Goal: Transaction & Acquisition: Purchase product/service

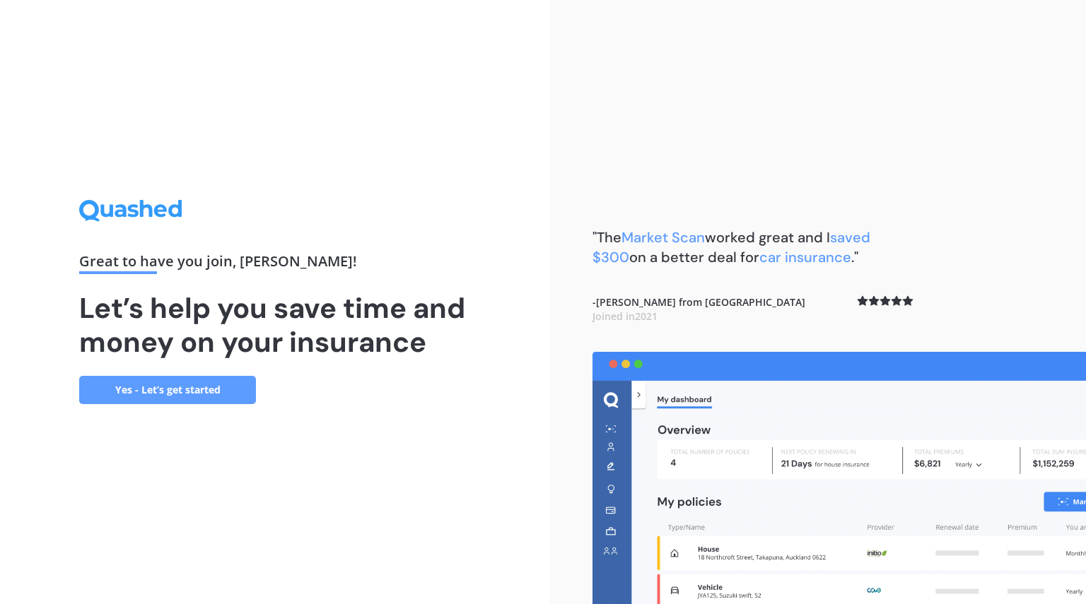
click at [138, 387] on link "Yes - Let’s get started" at bounding box center [167, 390] width 177 height 28
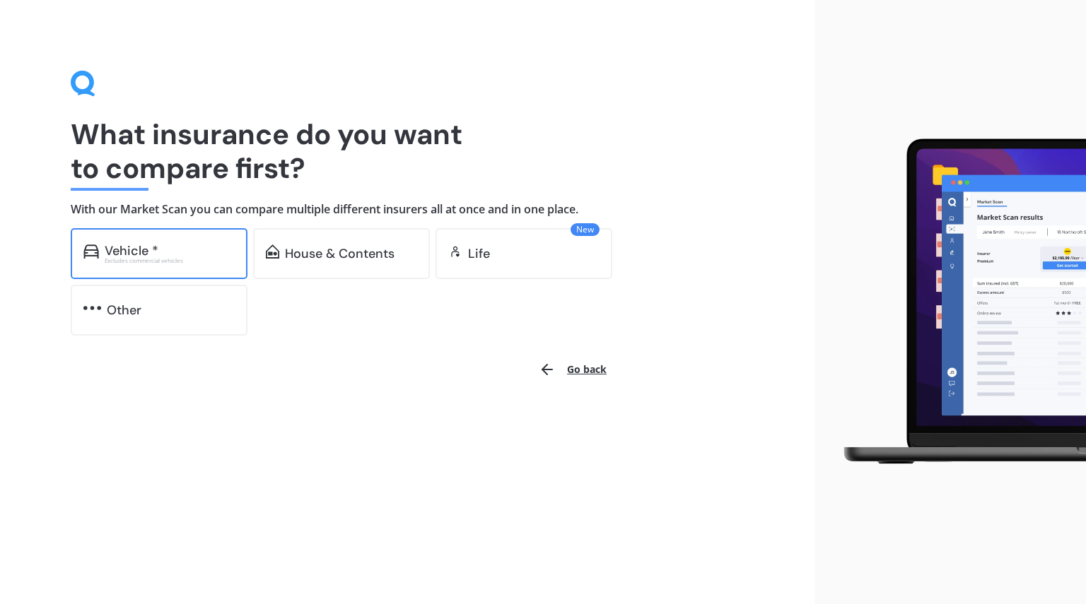
click at [136, 250] on div "Vehicle *" at bounding box center [132, 251] width 54 height 14
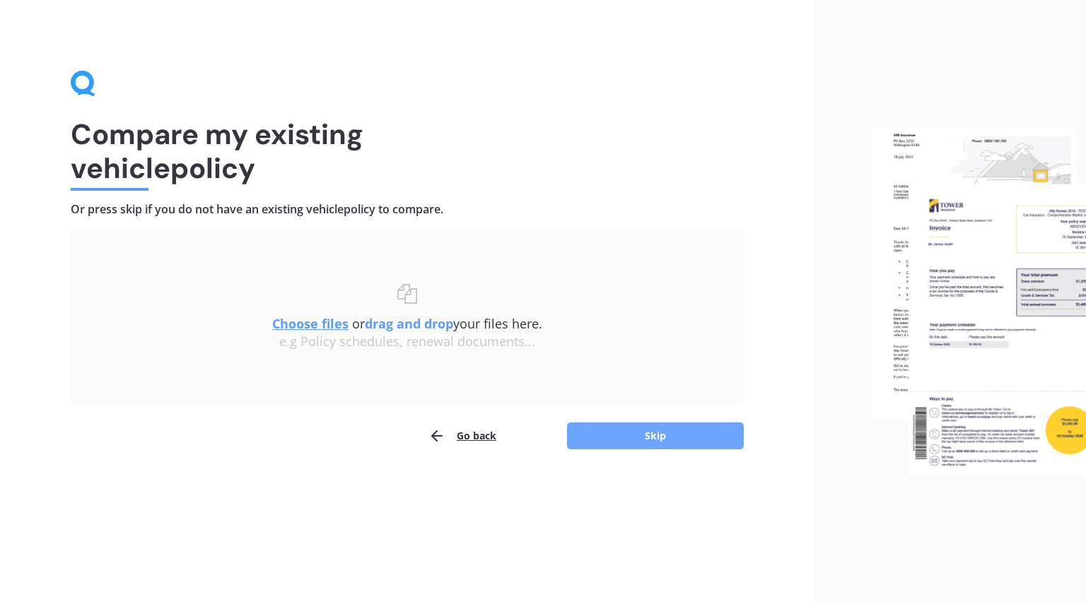
click at [661, 428] on button "Skip" at bounding box center [655, 436] width 177 height 27
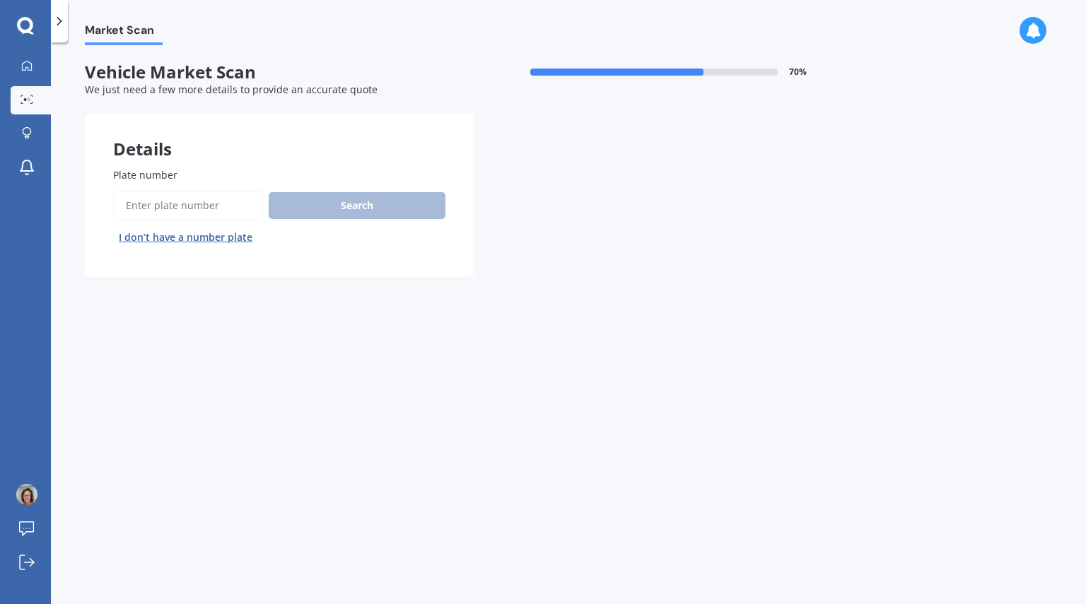
click at [180, 234] on button "I don’t have a number plate" at bounding box center [185, 237] width 145 height 23
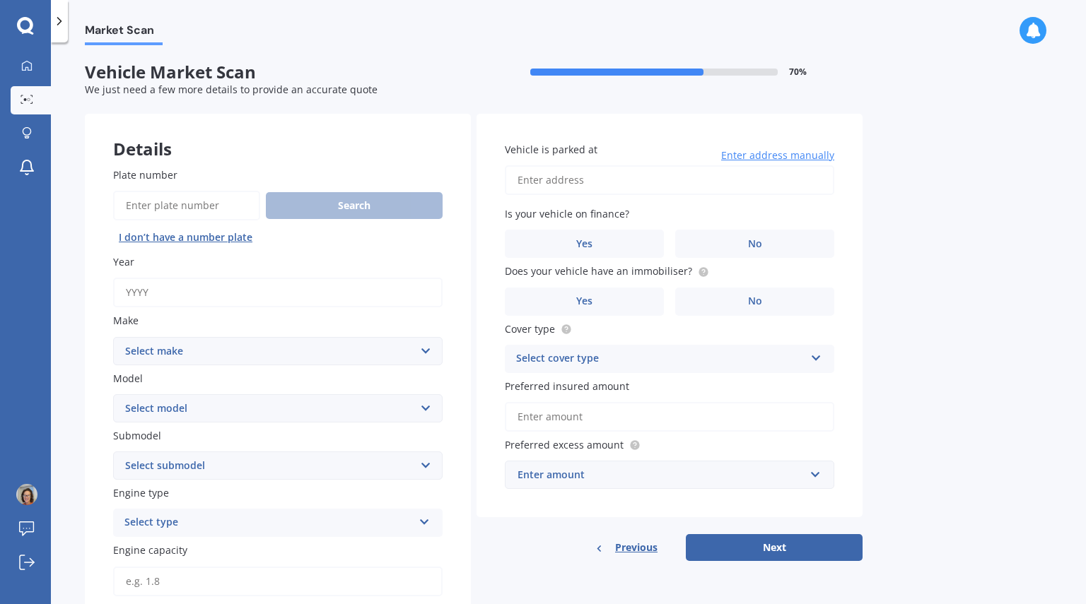
click at [152, 294] on input "Year" at bounding box center [277, 293] width 329 height 30
type input "2003"
click at [427, 350] on select "Select make AC ALFA ROMEO ASTON [PERSON_NAME] AUDI AUSTIN BEDFORD BENTLEY BMW B…" at bounding box center [277, 351] width 329 height 28
select select "MAZDA"
click at [113, 337] on select "Select make AC ALFA ROMEO ASTON [PERSON_NAME] AUDI AUSTIN BEDFORD BENTLEY BMW B…" at bounding box center [277, 351] width 329 height 28
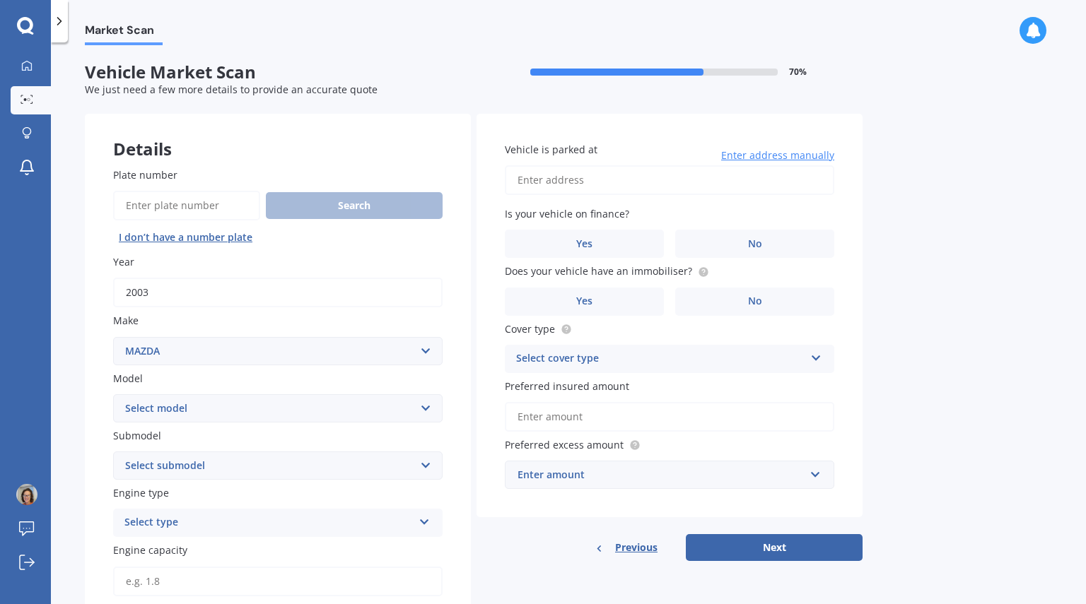
click at [428, 408] on select "Select model 121 2 3 323 323 / Familia 6 626 929 Atenza Autozam Axela AZ3 B2000…" at bounding box center [277, 408] width 329 height 28
select select "BIANTE"
click at [113, 394] on select "Select model 121 2 3 323 323 / Familia 6 626 929 Atenza Autozam Axela AZ3 B2000…" at bounding box center [277, 408] width 329 height 28
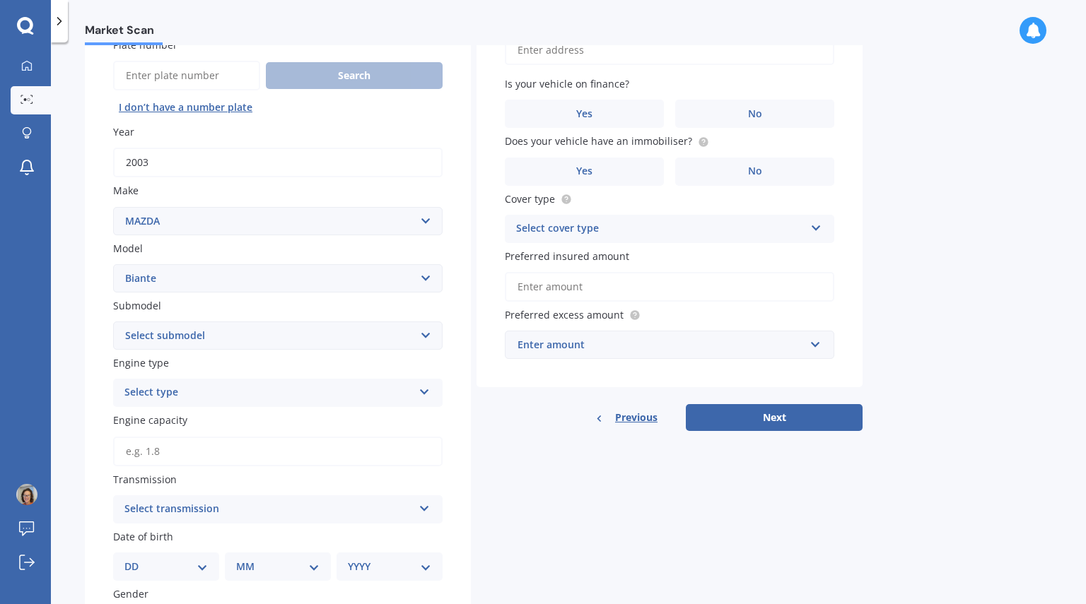
scroll to position [133, 0]
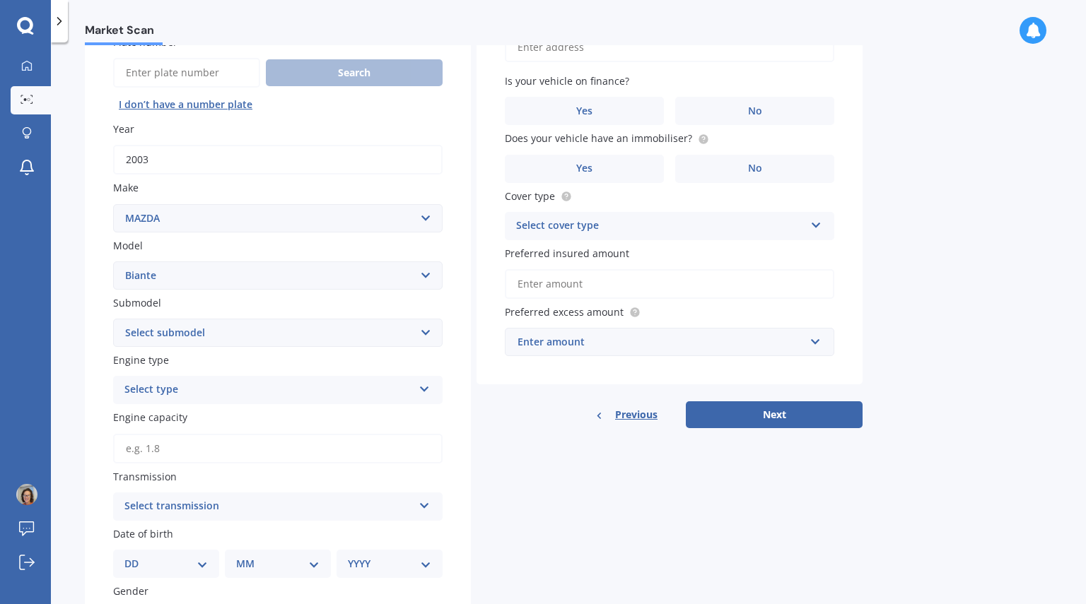
click at [421, 388] on icon at bounding box center [424, 387] width 12 height 10
click at [168, 412] on div "Petrol" at bounding box center [278, 417] width 328 height 25
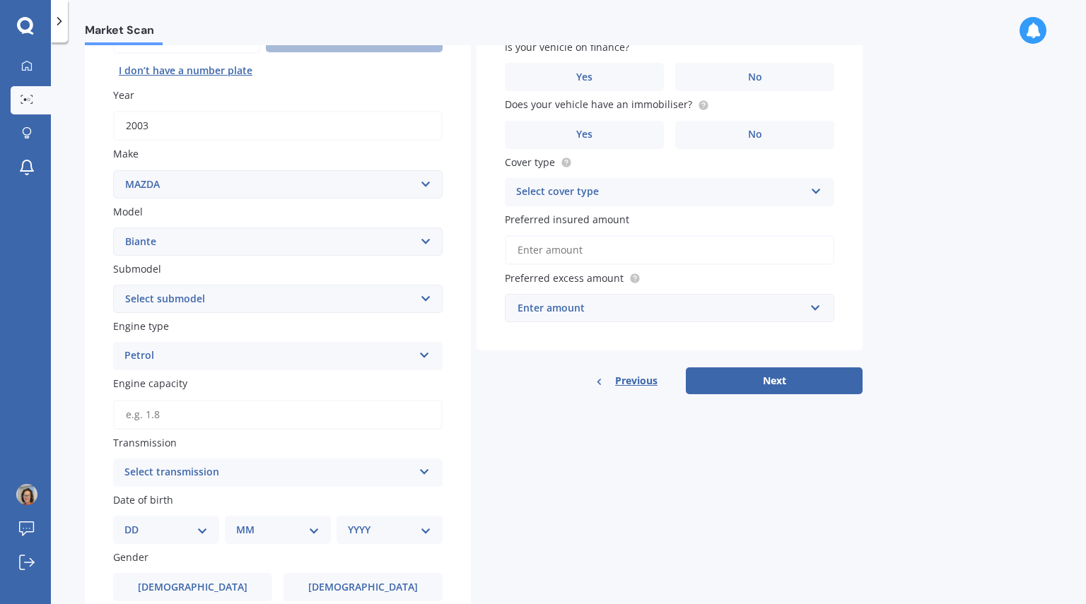
click at [427, 467] on icon at bounding box center [424, 469] width 12 height 10
click at [158, 499] on div "Auto" at bounding box center [278, 500] width 328 height 25
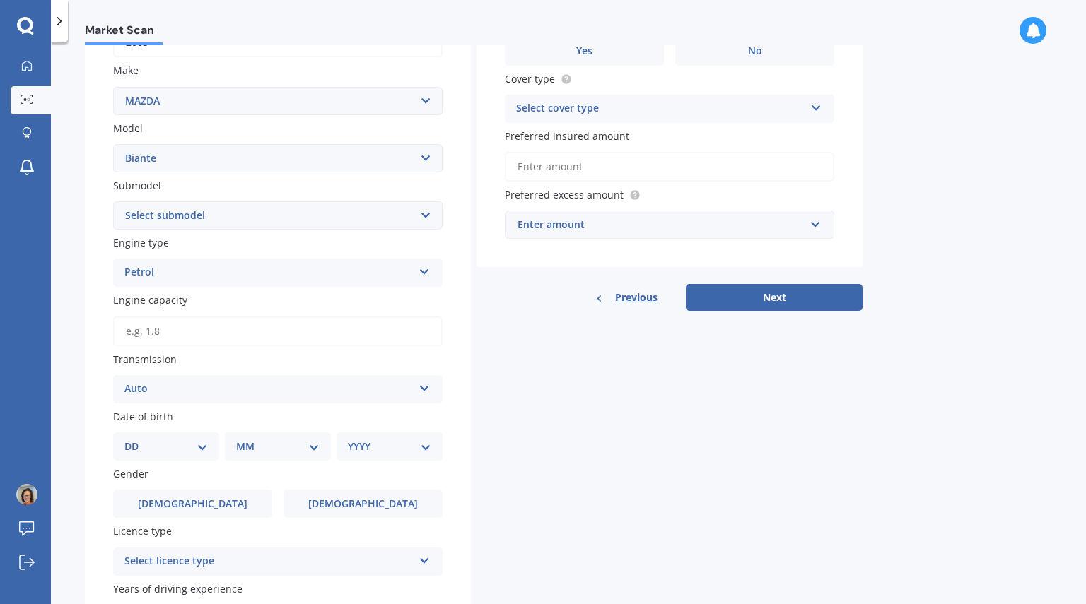
scroll to position [252, 0]
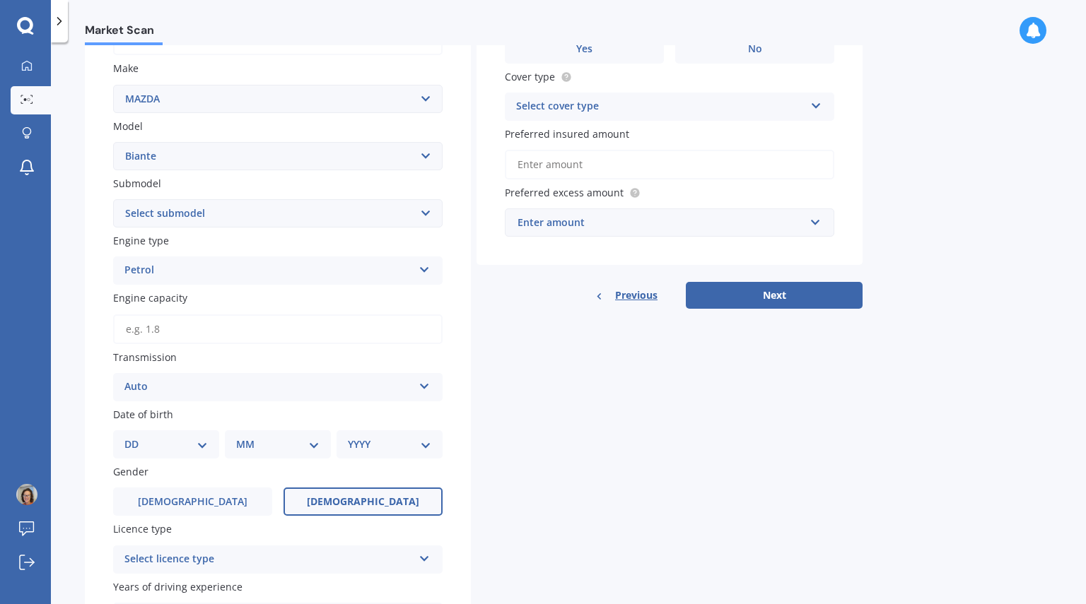
click at [363, 501] on span "[DEMOGRAPHIC_DATA]" at bounding box center [363, 502] width 112 height 12
click at [0, 0] on input "[DEMOGRAPHIC_DATA]" at bounding box center [0, 0] width 0 height 0
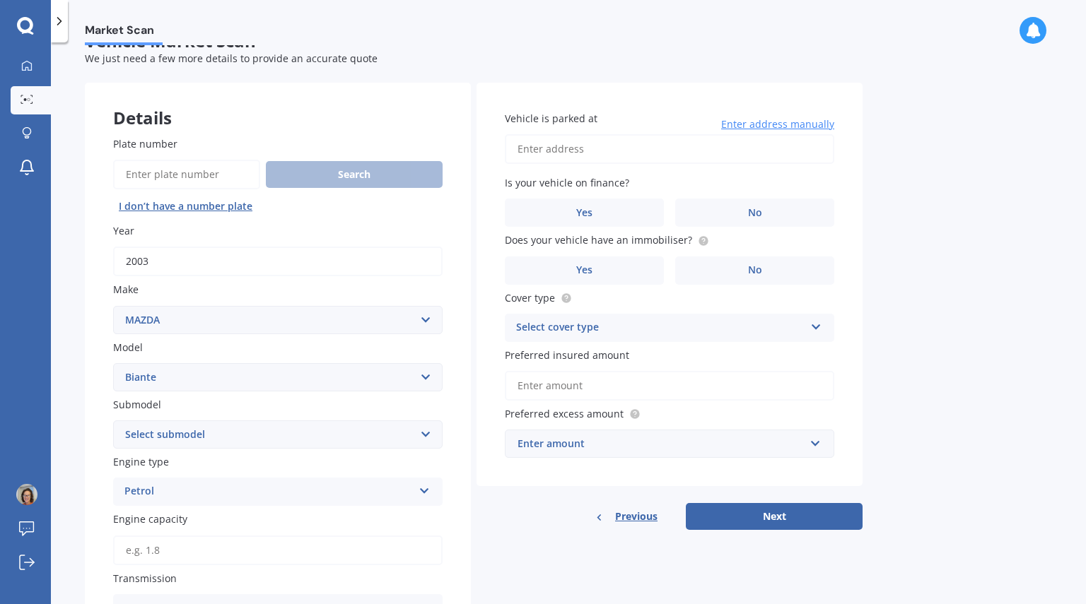
scroll to position [30, 0]
drag, startPoint x: 233, startPoint y: 258, endPoint x: 175, endPoint y: 256, distance: 58.0
click at [175, 256] on input "2003" at bounding box center [277, 262] width 329 height 30
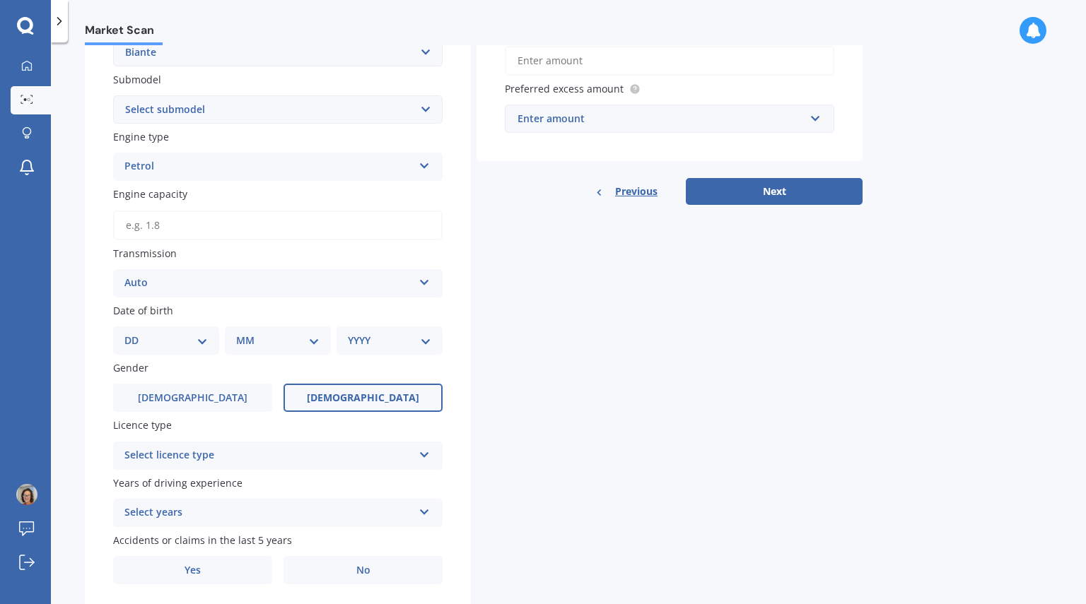
scroll to position [357, 0]
type input "2008"
click at [201, 336] on select "DD 01 02 03 04 05 06 07 08 09 10 11 12 13 14 15 16 17 18 19 20 21 22 23 24 25 2…" at bounding box center [165, 340] width 83 height 16
drag, startPoint x: 208, startPoint y: 154, endPoint x: 199, endPoint y: 192, distance: 39.1
click at [199, 192] on div "Plate number Search I don’t have a number plate Year [DATE] Make Select make AC…" at bounding box center [278, 197] width 386 height 830
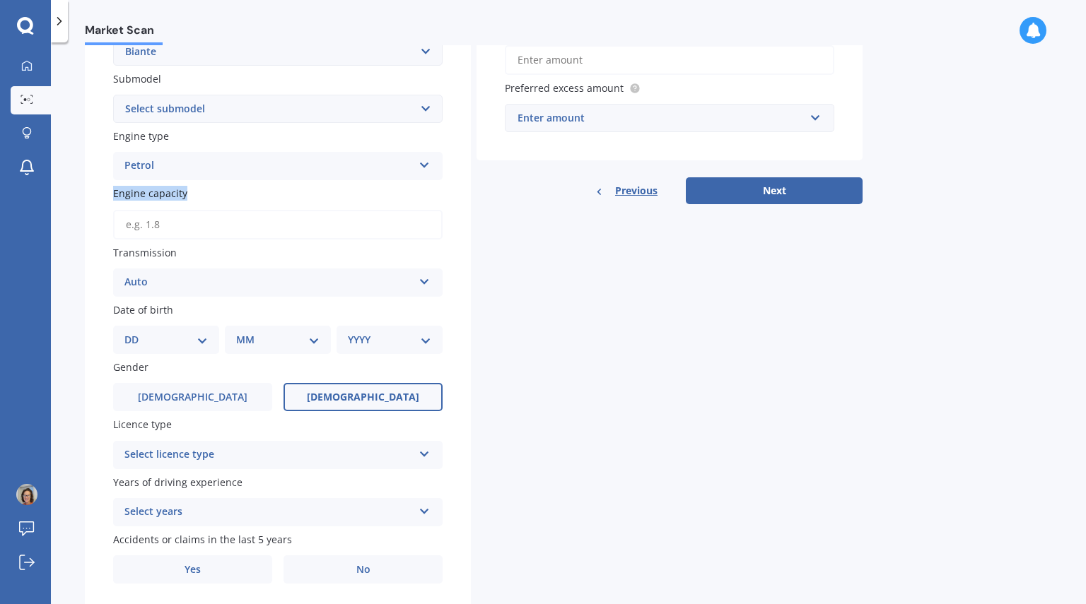
click at [204, 341] on select "DD 01 02 03 04 05 06 07 08 09 10 11 12 13 14 15 16 17 18 19 20 21 22 23 24 25 2…" at bounding box center [165, 340] width 83 height 16
select select "28"
click at [136, 332] on select "DD 01 02 03 04 05 06 07 08 09 10 11 12 13 14 15 16 17 18 19 20 21 22 23 24 25 2…" at bounding box center [165, 340] width 83 height 16
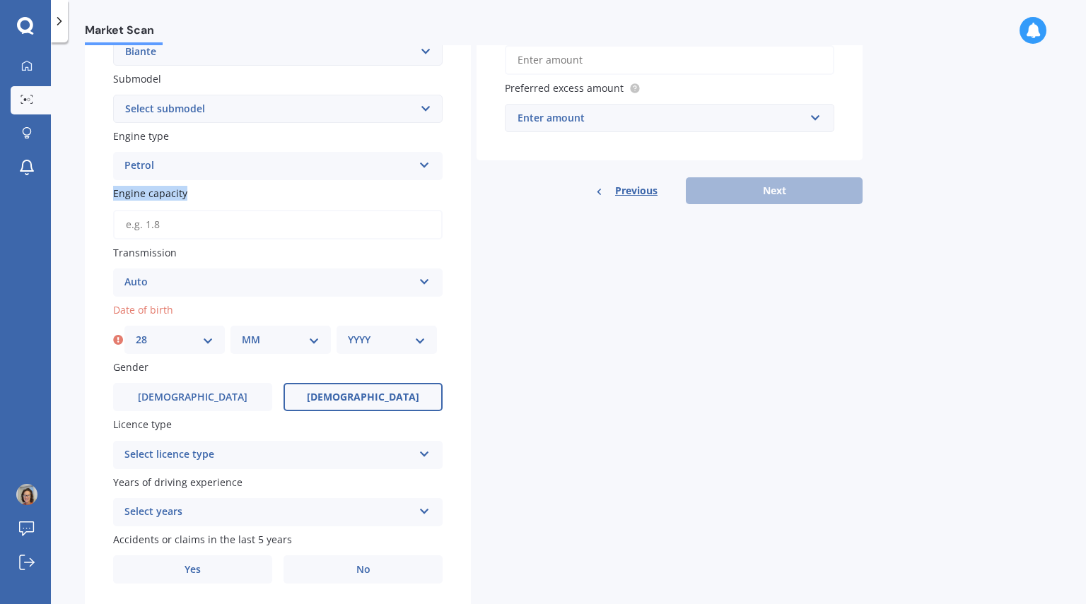
click at [313, 338] on select "MM 01 02 03 04 05 06 07 08 09 10 11 12" at bounding box center [281, 340] width 78 height 16
select select "02"
click at [242, 332] on select "MM 01 02 03 04 05 06 07 08 09 10 11 12" at bounding box center [281, 340] width 78 height 16
click at [419, 342] on select "YYYY 2025 2024 2023 2022 2021 2020 2019 2018 2017 2016 2015 2014 2013 2012 2011…" at bounding box center [387, 340] width 78 height 16
select select "2001"
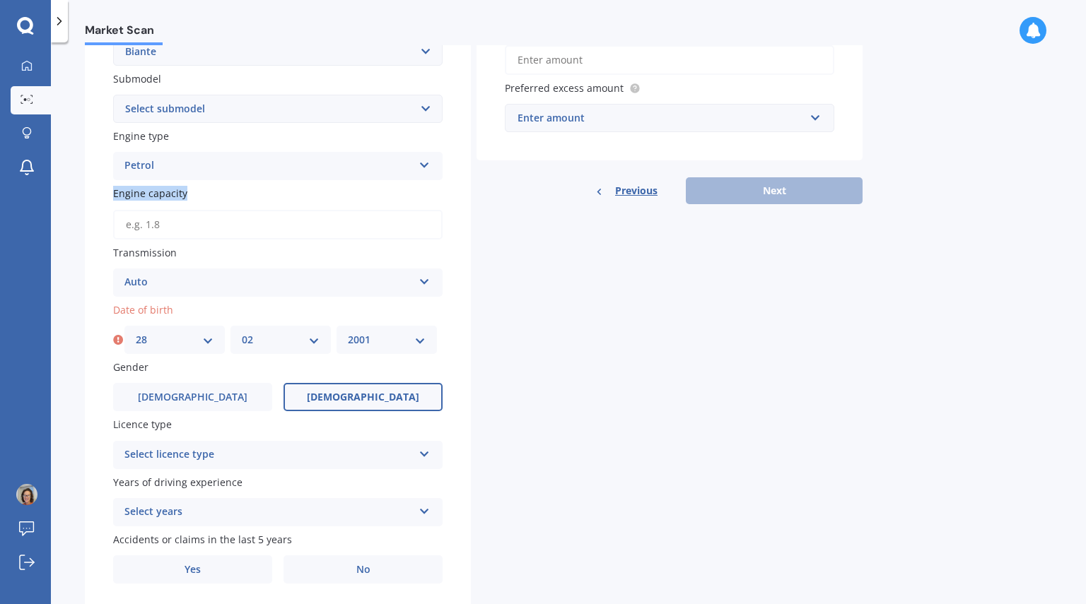
click at [348, 332] on select "YYYY 2025 2024 2023 2022 2021 2020 2019 2018 2017 2016 2015 2014 2013 2012 2011…" at bounding box center [387, 340] width 78 height 16
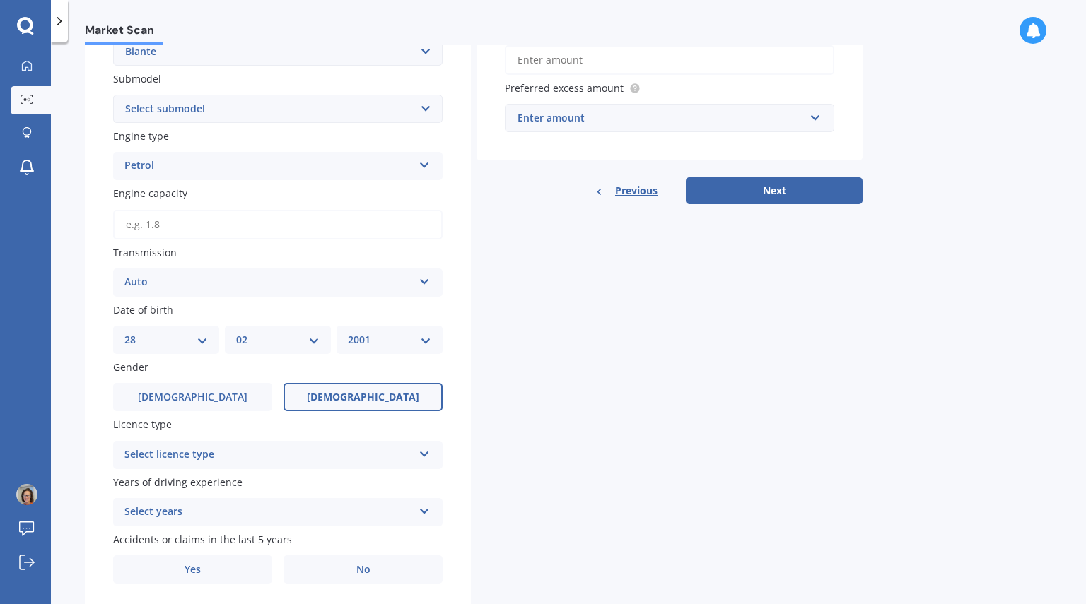
click at [373, 267] on div "Transmission Auto Auto Manual Other" at bounding box center [277, 271] width 329 height 52
click at [414, 455] on div "Select licence type NZ Full NZ Restricted NZ Learners [GEOGRAPHIC_DATA] [GEOGRA…" at bounding box center [277, 455] width 329 height 28
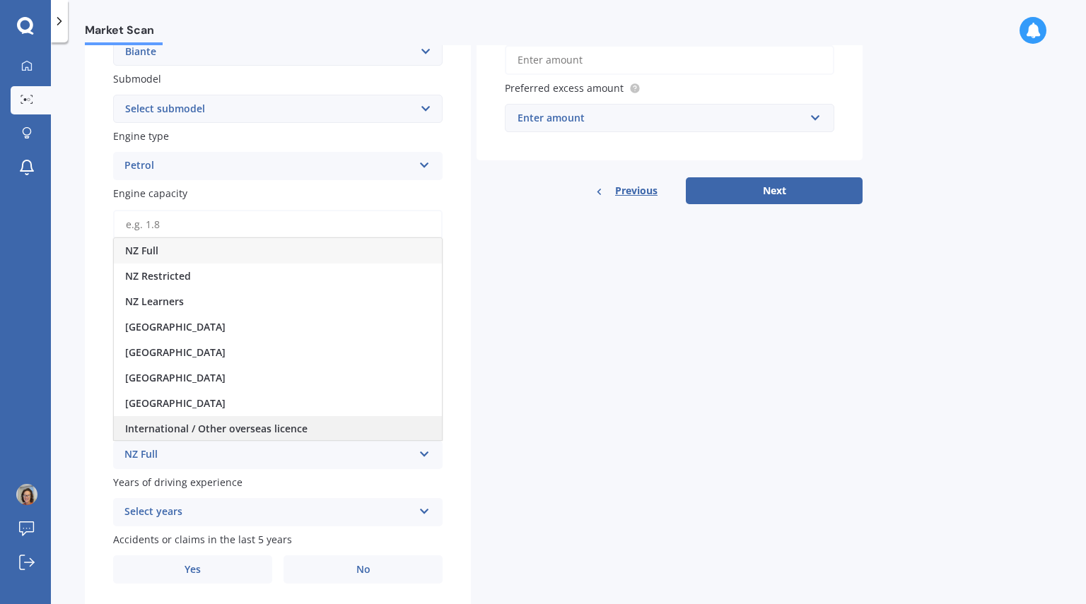
click at [285, 423] on span "International / Other overseas licence" at bounding box center [216, 428] width 182 height 13
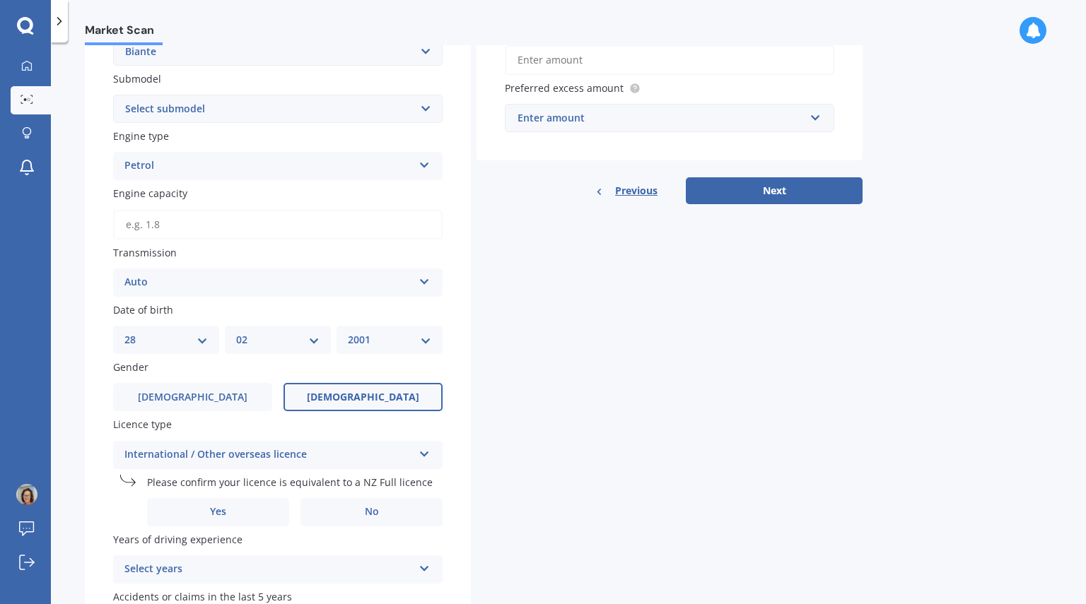
scroll to position [459, 0]
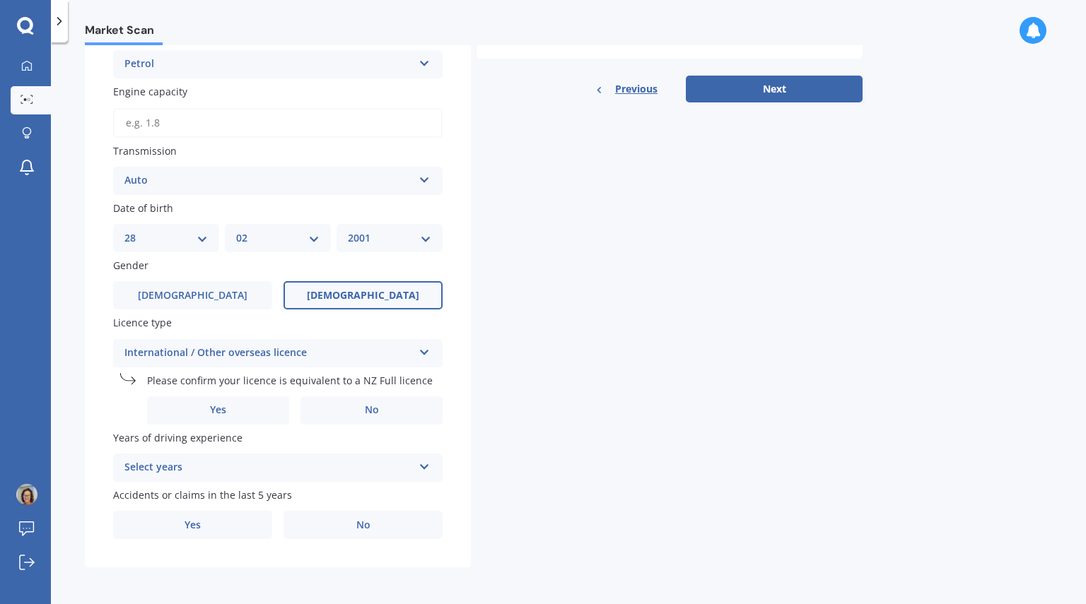
click at [423, 467] on icon at bounding box center [424, 464] width 12 height 10
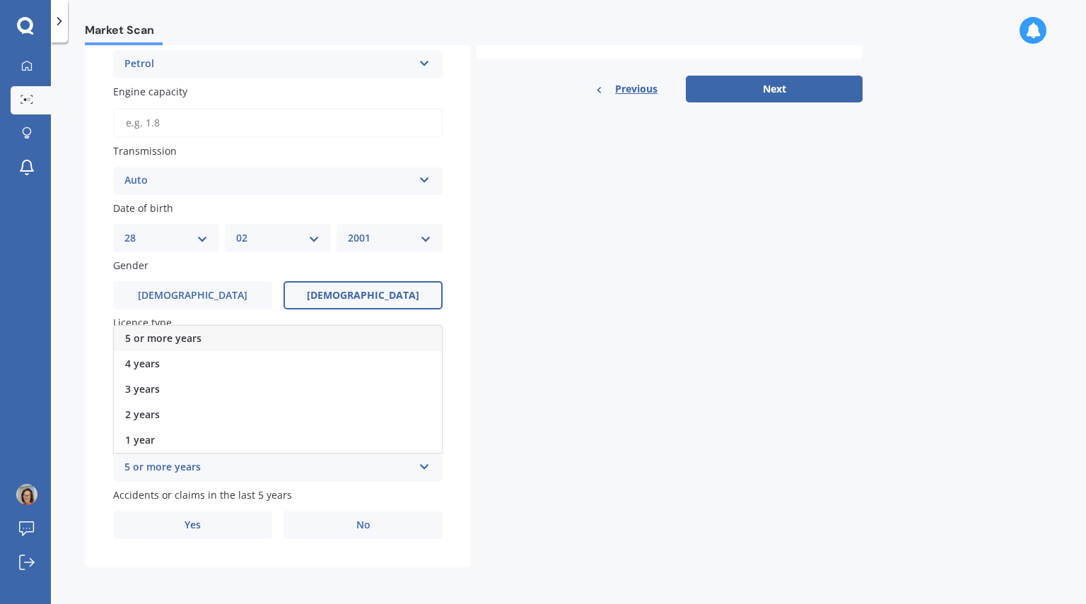
click at [208, 341] on div "5 or more years" at bounding box center [278, 338] width 328 height 25
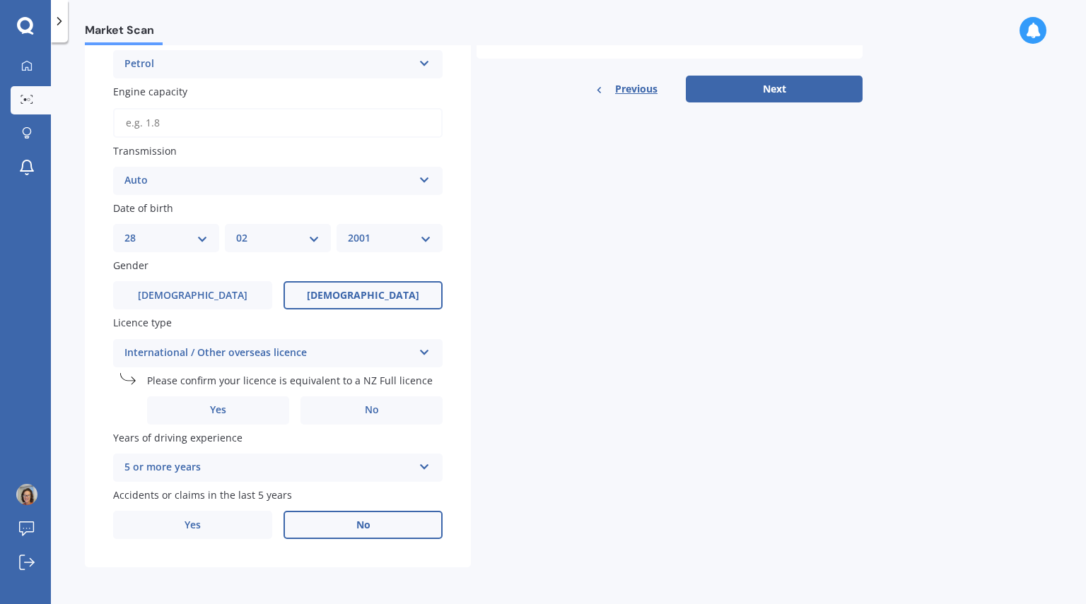
click at [354, 524] on label "No" at bounding box center [362, 525] width 159 height 28
click at [0, 0] on input "No" at bounding box center [0, 0] width 0 height 0
click at [792, 88] on button "Next" at bounding box center [774, 89] width 177 height 27
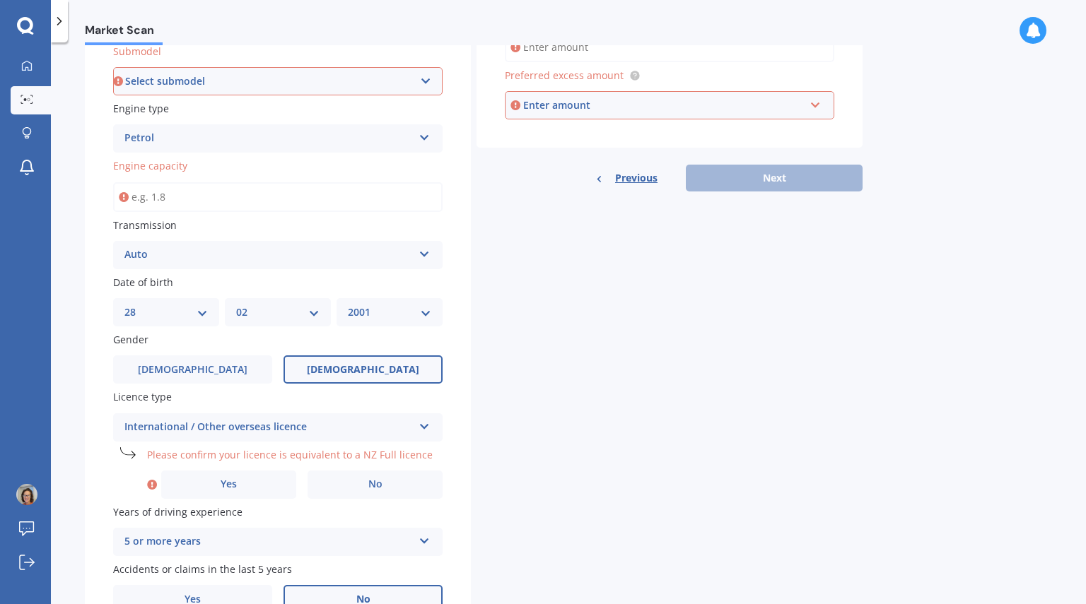
scroll to position [383, 0]
click at [815, 104] on input "text" at bounding box center [664, 106] width 317 height 27
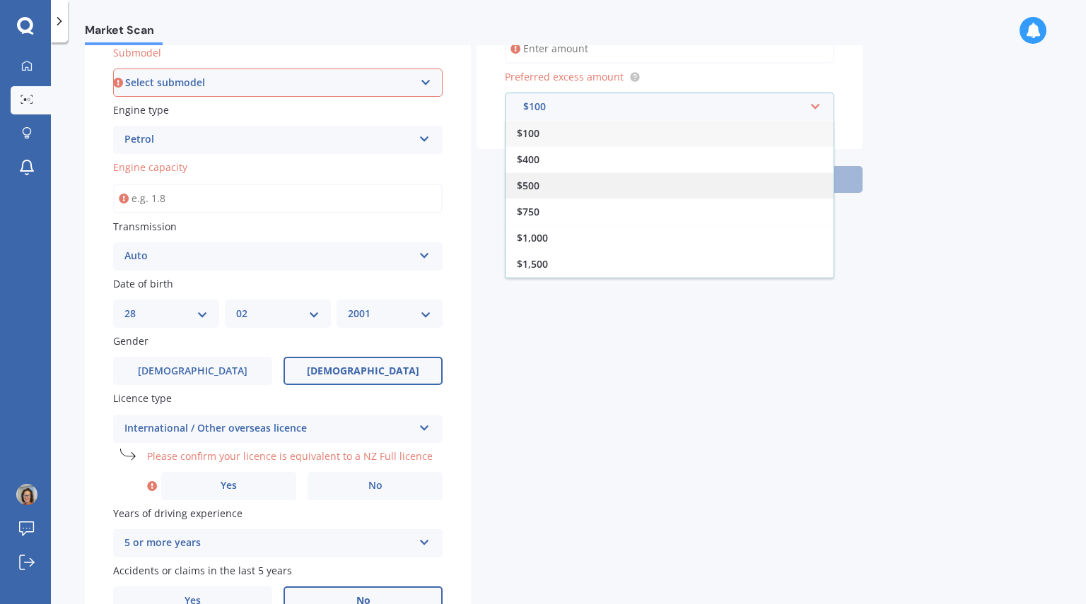
click at [555, 184] on div "$500" at bounding box center [669, 185] width 328 height 26
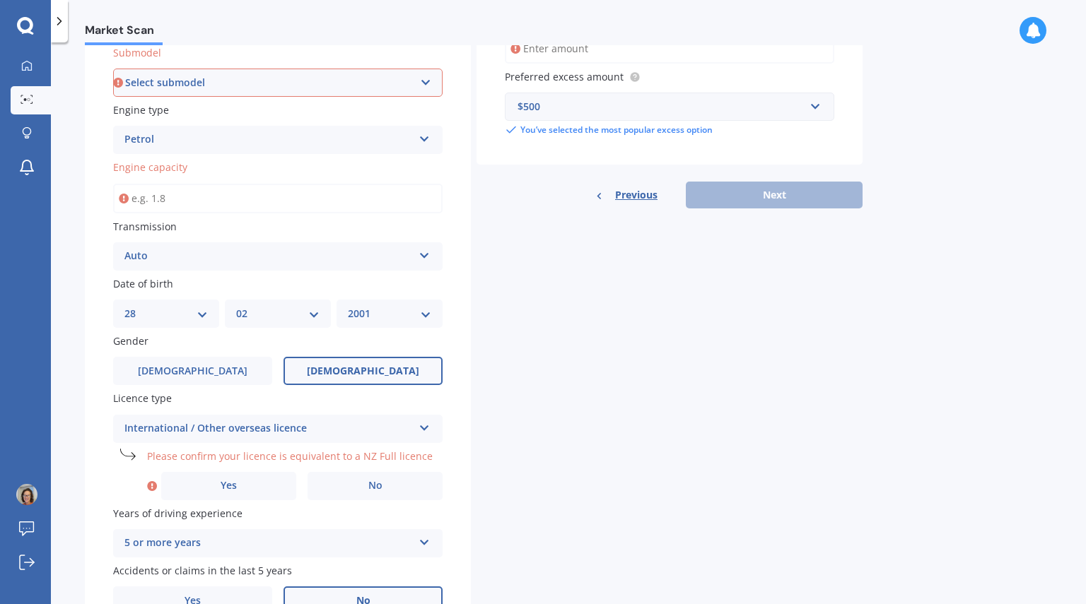
click at [761, 194] on div "Previous Next" at bounding box center [669, 195] width 386 height 27
click at [431, 81] on select "Select submodel MPV Skyactiv" at bounding box center [277, 83] width 329 height 28
select select "SKYACTIV"
click at [113, 69] on select "Select submodel MPV Skyactiv" at bounding box center [277, 83] width 329 height 28
click at [180, 204] on input "Engine capacity" at bounding box center [277, 199] width 329 height 30
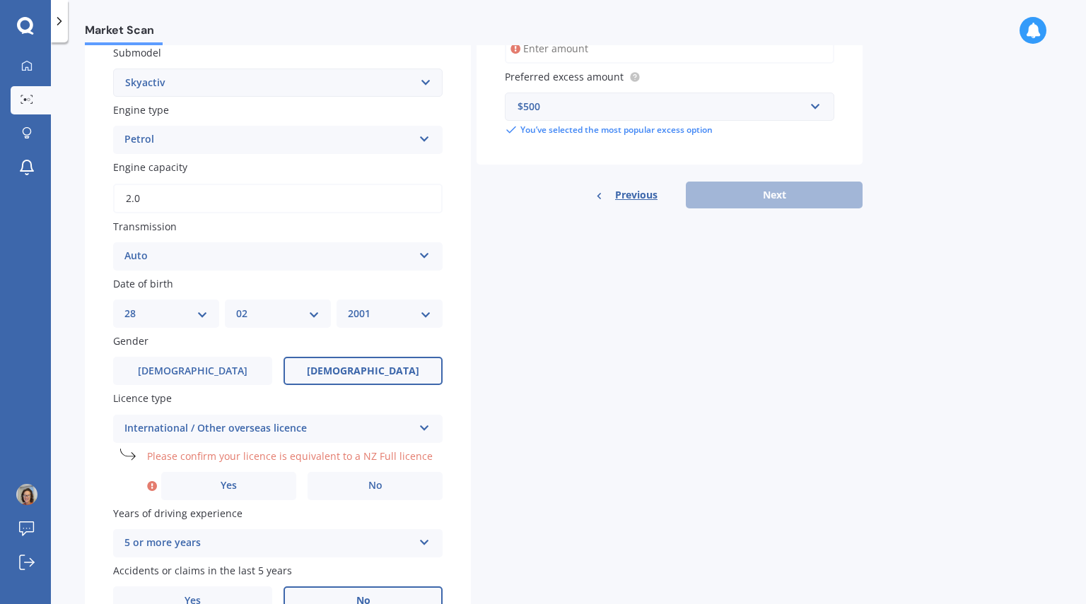
click at [216, 203] on input "2.0" at bounding box center [277, 199] width 329 height 30
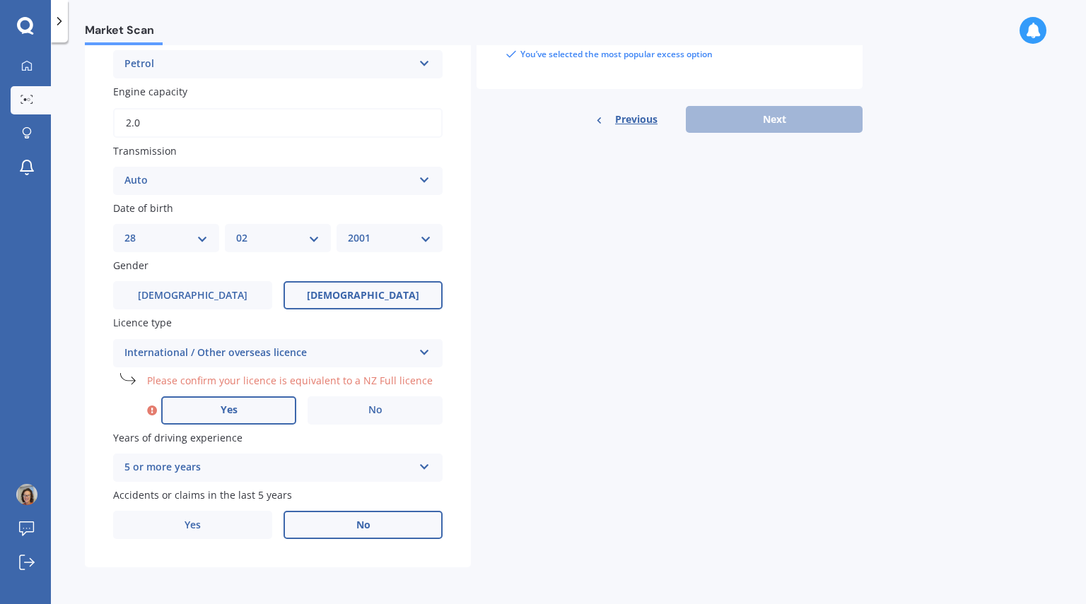
type input "2.0"
click at [224, 413] on span "Yes" at bounding box center [229, 410] width 17 height 12
click at [0, 0] on input "Yes" at bounding box center [0, 0] width 0 height 0
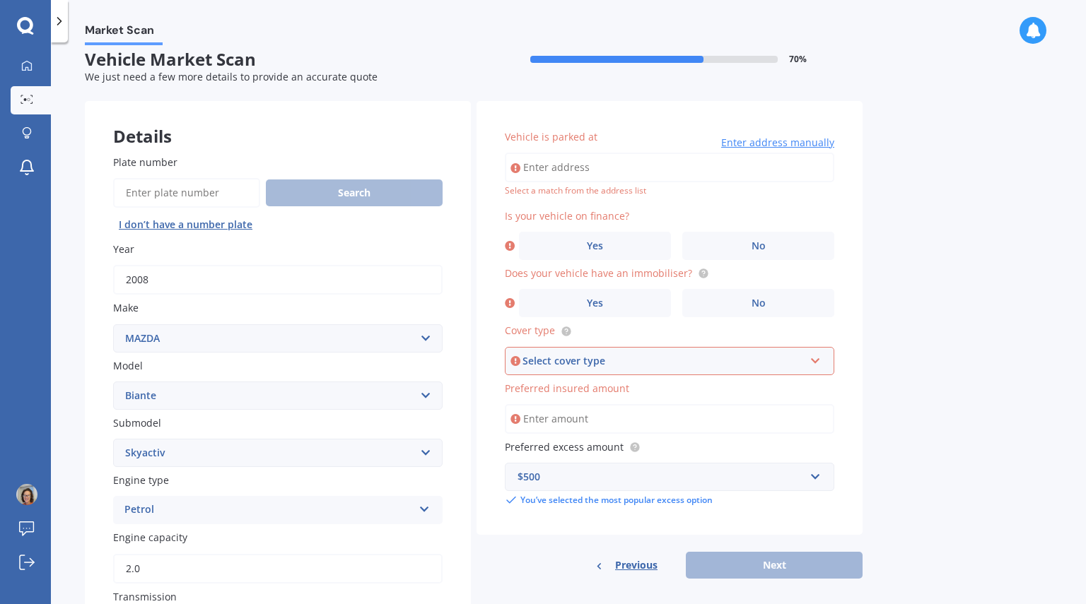
scroll to position [0, 0]
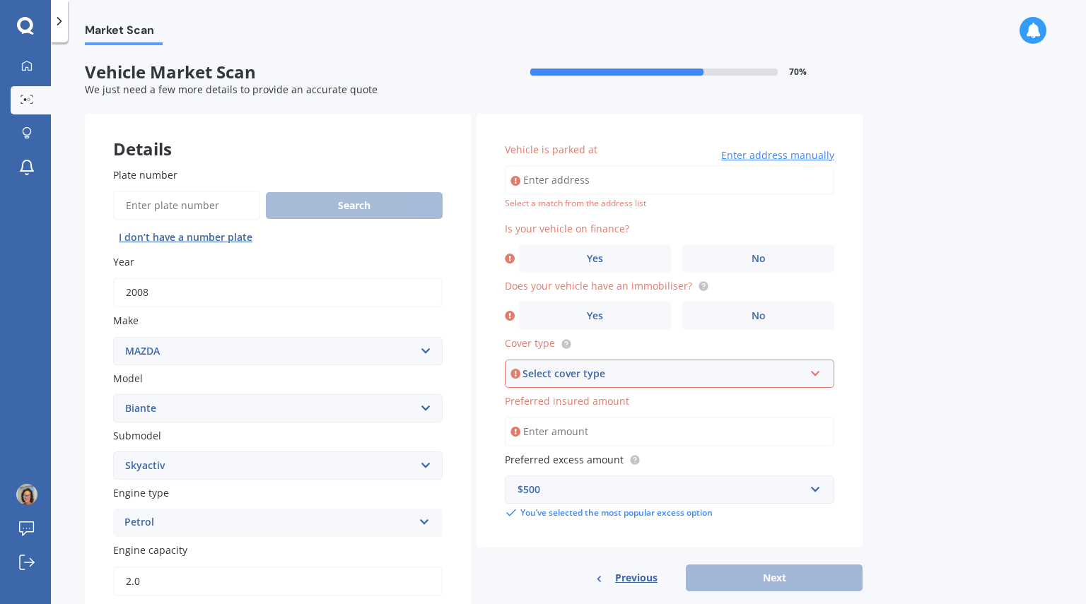
click at [583, 177] on input "Vehicle is parked at" at bounding box center [669, 180] width 329 height 30
type input "[STREET_ADDRESS]"
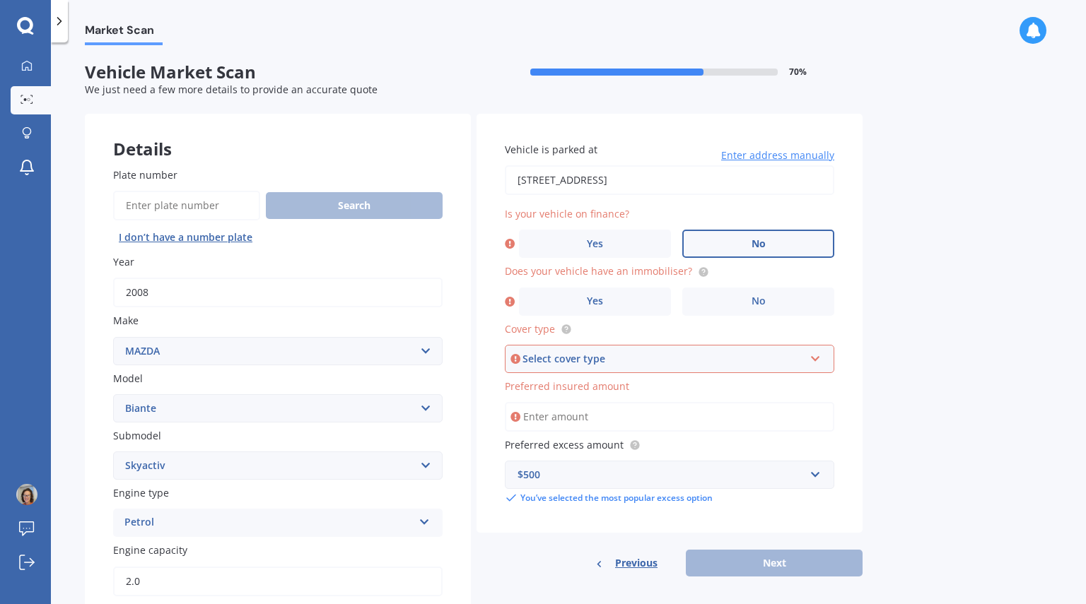
click at [760, 252] on label "No" at bounding box center [758, 244] width 152 height 28
click at [0, 0] on input "No" at bounding box center [0, 0] width 0 height 0
click at [750, 301] on label "No" at bounding box center [758, 302] width 152 height 28
click at [0, 0] on input "No" at bounding box center [0, 0] width 0 height 0
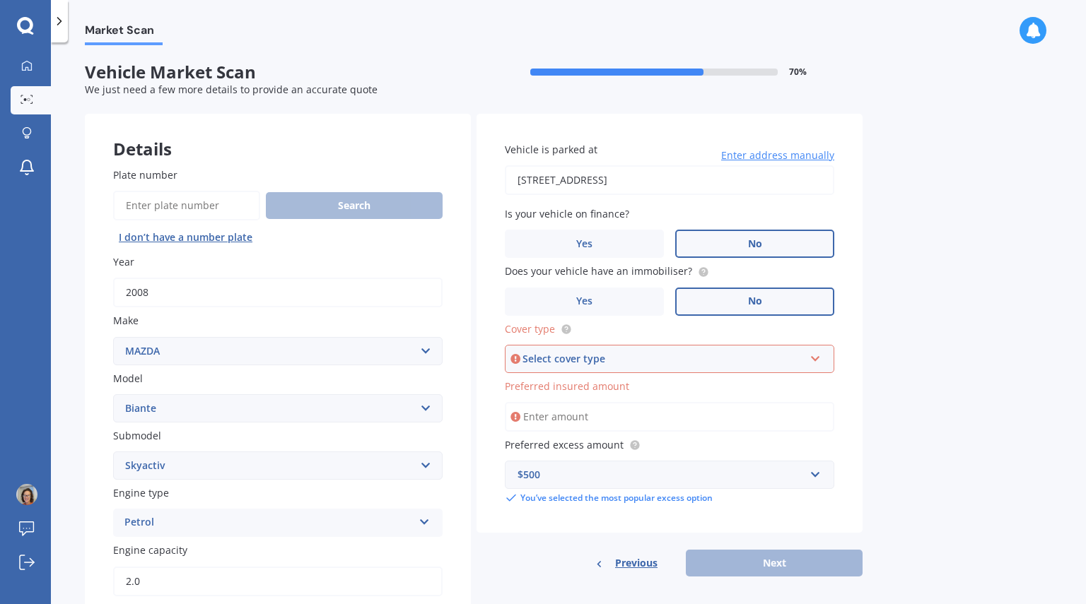
click at [813, 358] on icon at bounding box center [815, 356] width 12 height 10
click at [580, 384] on span "Comprehensive" at bounding box center [554, 385] width 75 height 13
click at [561, 421] on input "Preferred insured amount" at bounding box center [669, 417] width 329 height 30
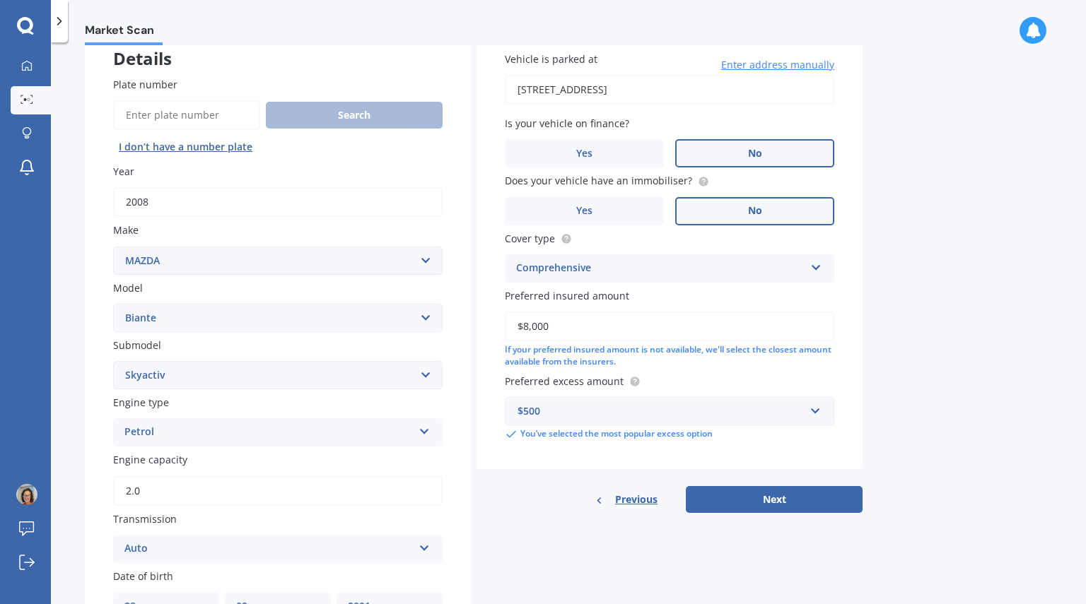
scroll to position [91, 0]
type input "$8,000"
click at [772, 499] on button "Next" at bounding box center [774, 499] width 177 height 27
select select "28"
select select "02"
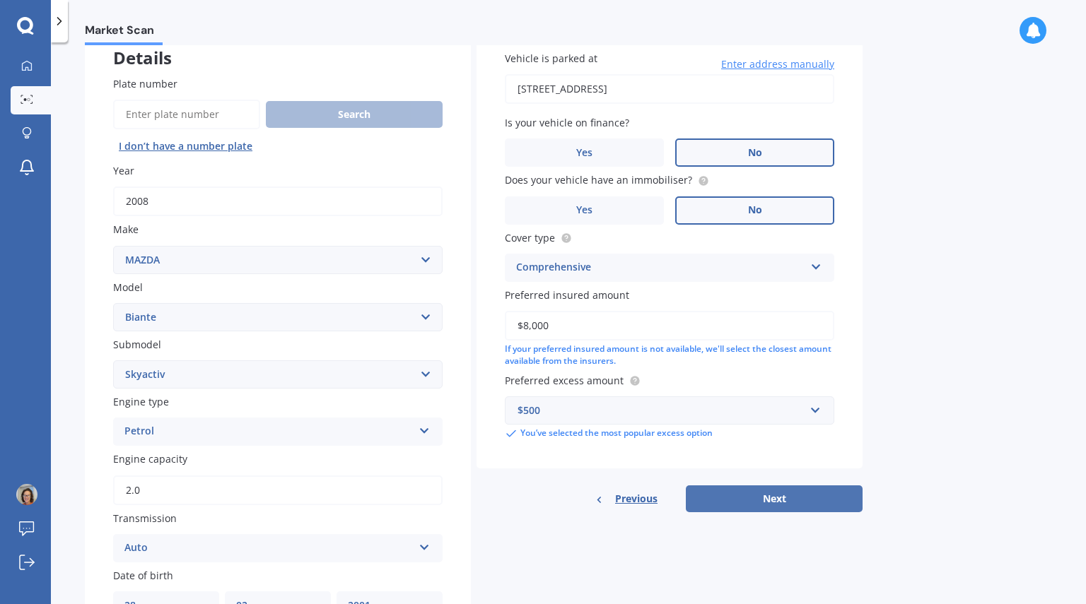
select select "2001"
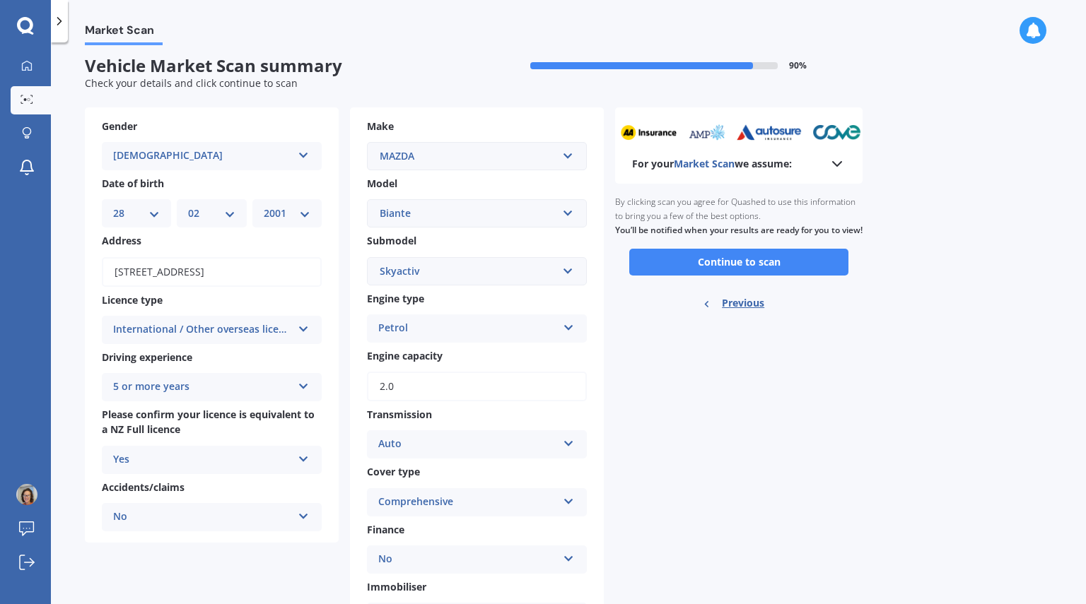
scroll to position [0, 0]
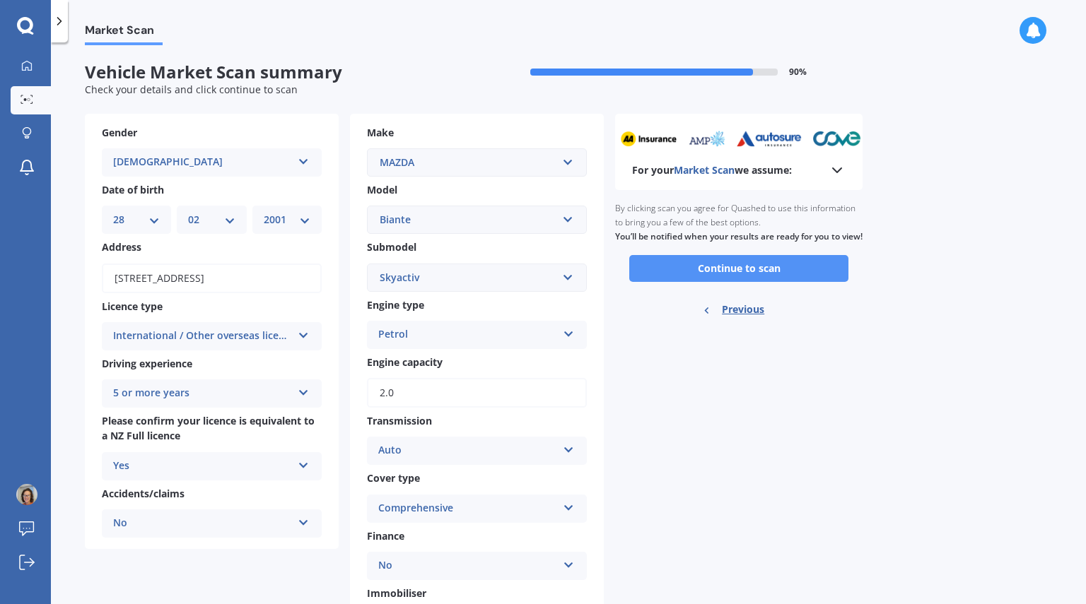
click at [717, 274] on button "Continue to scan" at bounding box center [738, 268] width 219 height 27
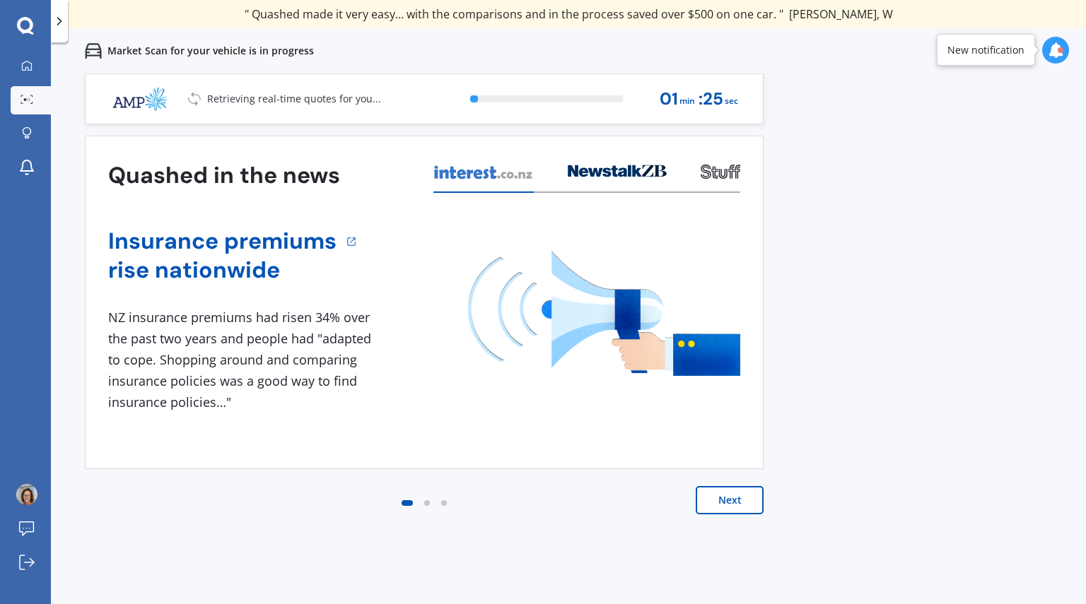
click at [718, 498] on button "Next" at bounding box center [730, 500] width 68 height 28
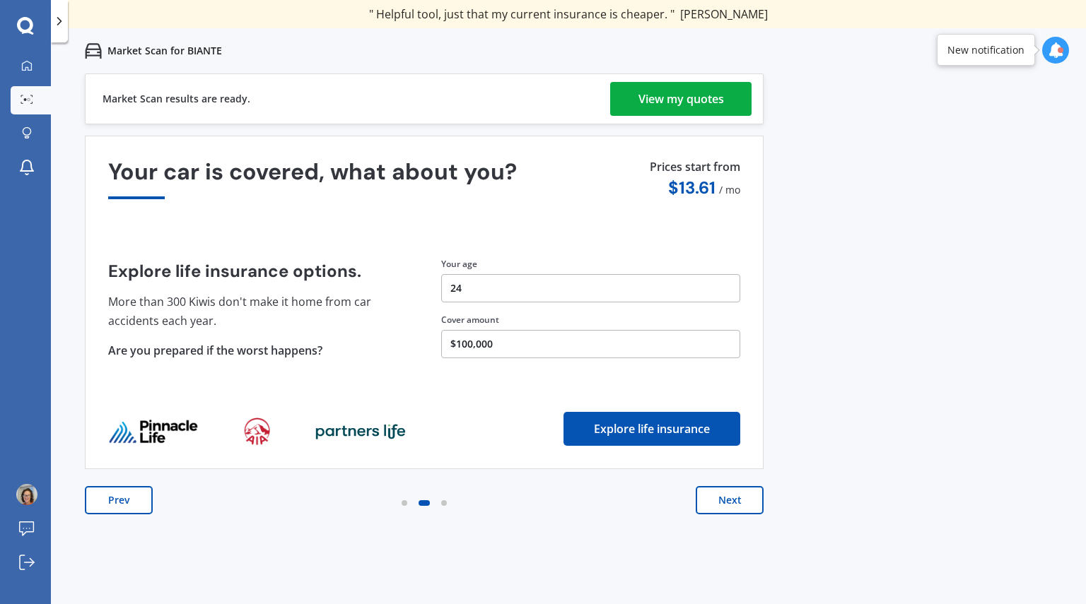
click at [698, 90] on div "View my quotes" at bounding box center [681, 99] width 86 height 34
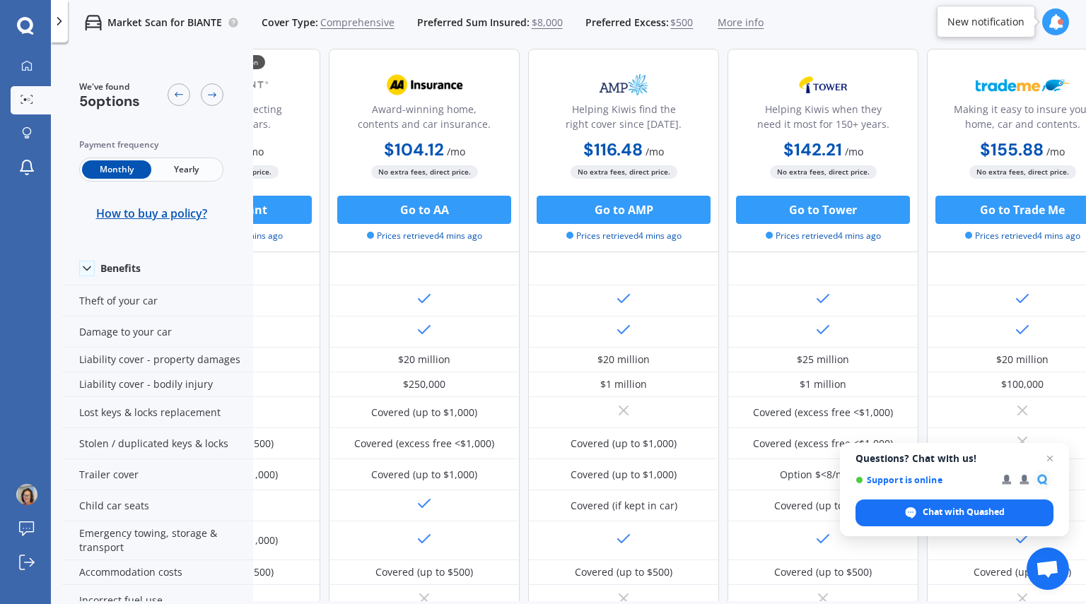
scroll to position [0, 142]
